Goal: Information Seeking & Learning: Learn about a topic

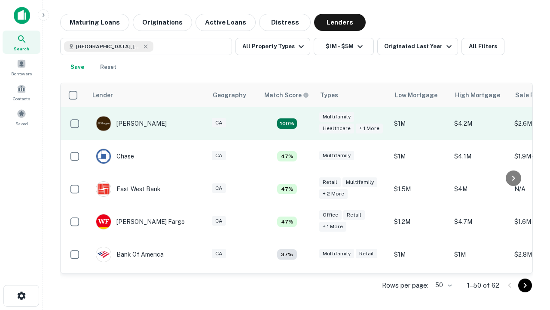
click at [305, 123] on td "100%" at bounding box center [287, 123] width 56 height 33
